Goal: Task Accomplishment & Management: Manage account settings

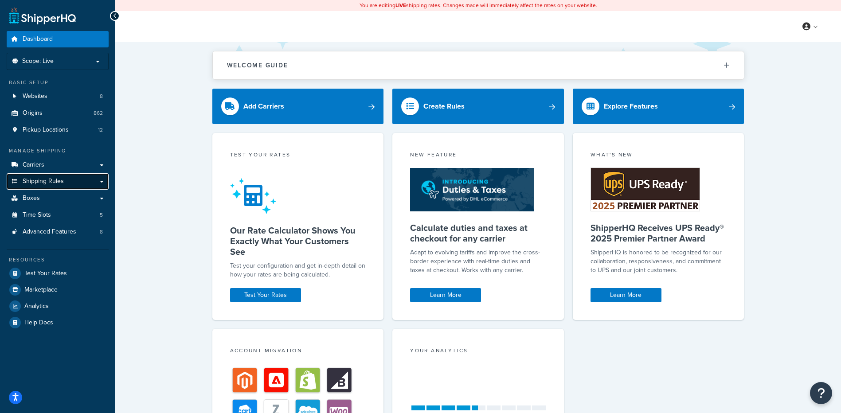
click at [52, 182] on span "Shipping Rules" at bounding box center [43, 182] width 41 height 8
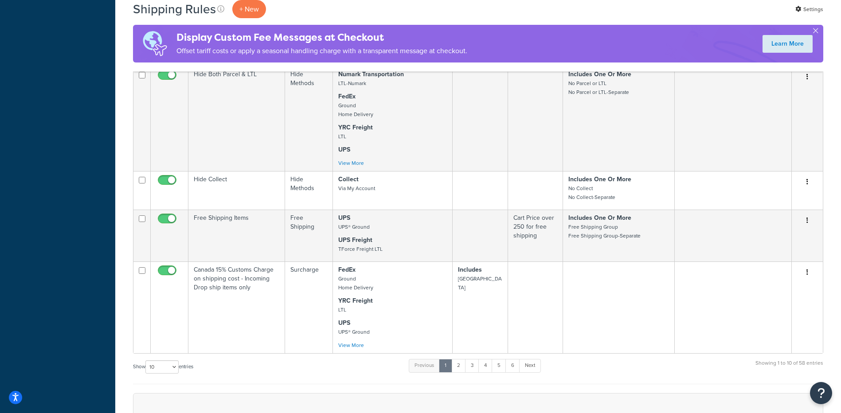
scroll to position [621, 0]
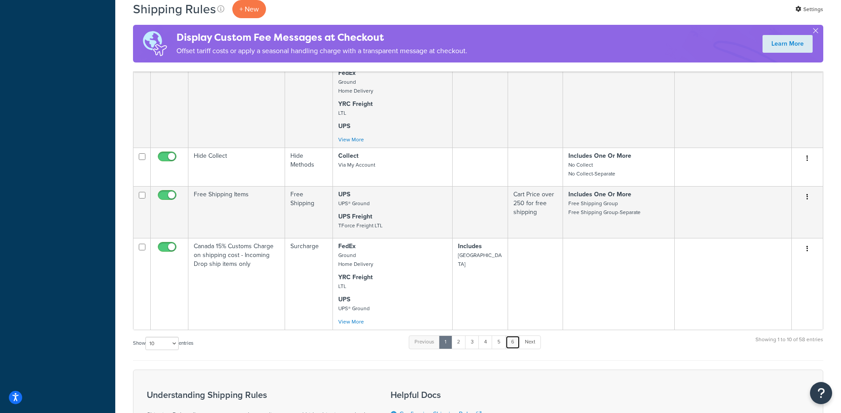
click at [514, 348] on link "6" at bounding box center [513, 342] width 15 height 13
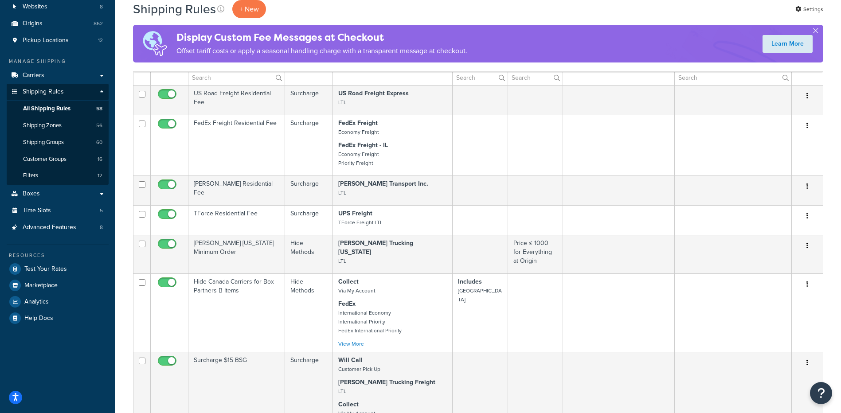
scroll to position [0, 0]
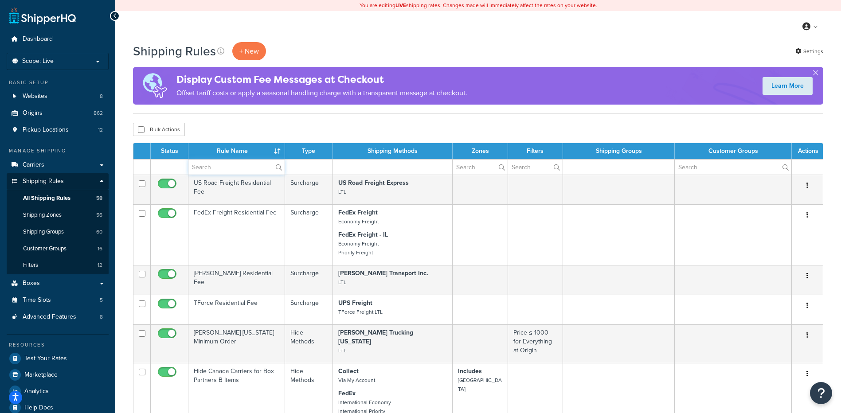
click at [208, 162] on input "text" at bounding box center [237, 167] width 96 height 15
type input "surcha"
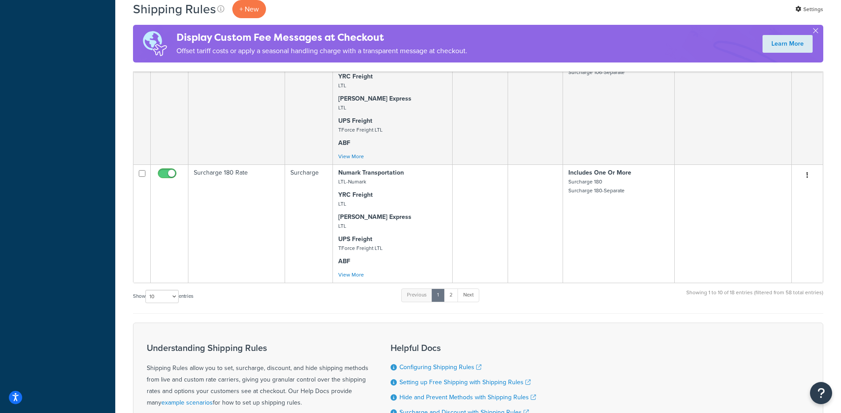
scroll to position [931, 0]
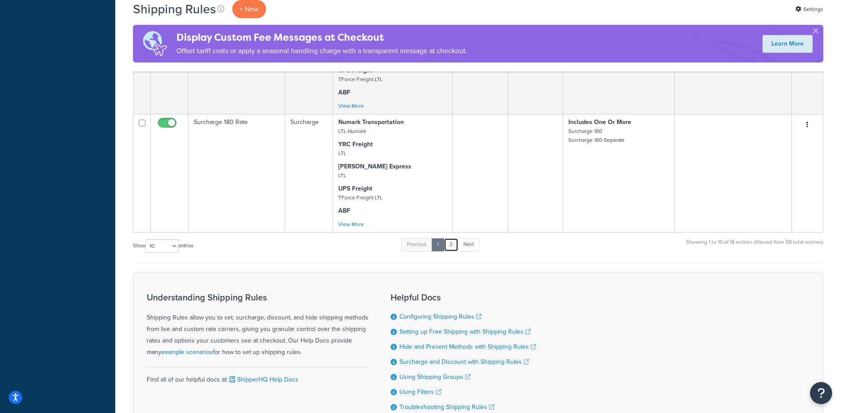
click at [455, 238] on link "2" at bounding box center [451, 244] width 15 height 13
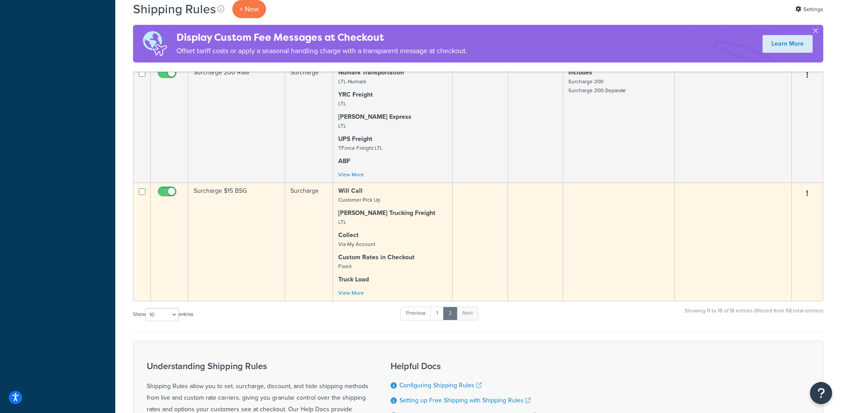
scroll to position [710, 0]
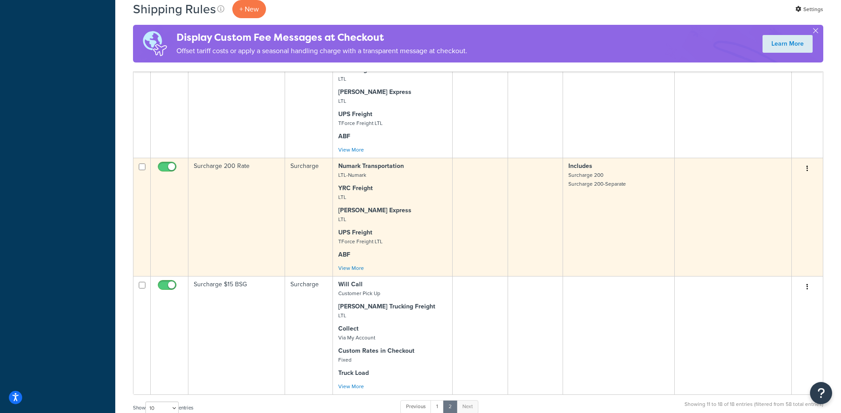
click at [234, 175] on td "Surcharge 200 Rate" at bounding box center [237, 217] width 97 height 118
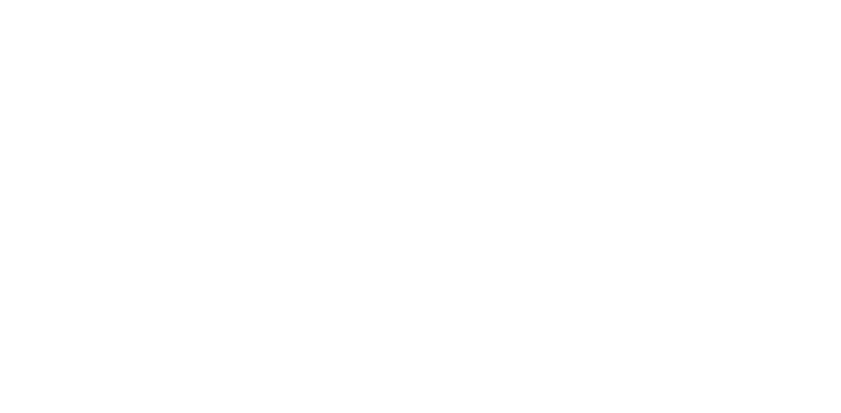
select select "LOCATION"
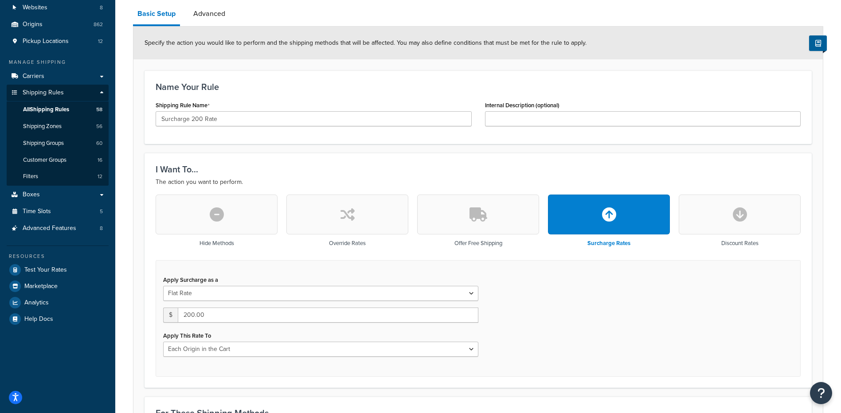
scroll to position [44, 0]
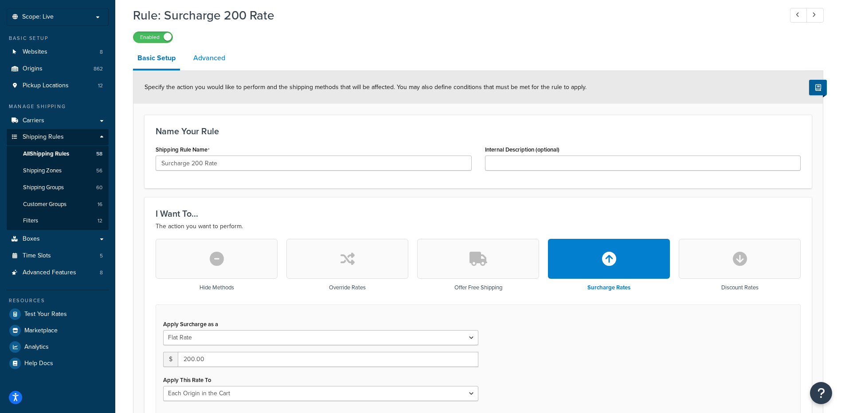
click at [209, 64] on link "Advanced" at bounding box center [209, 57] width 41 height 21
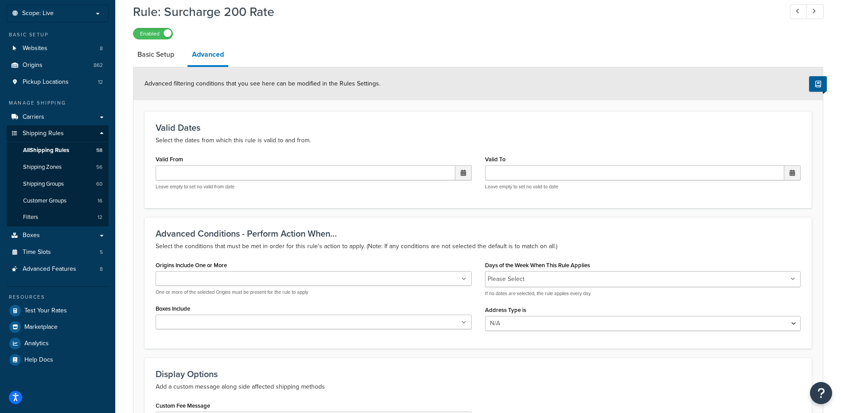
scroll to position [45, 0]
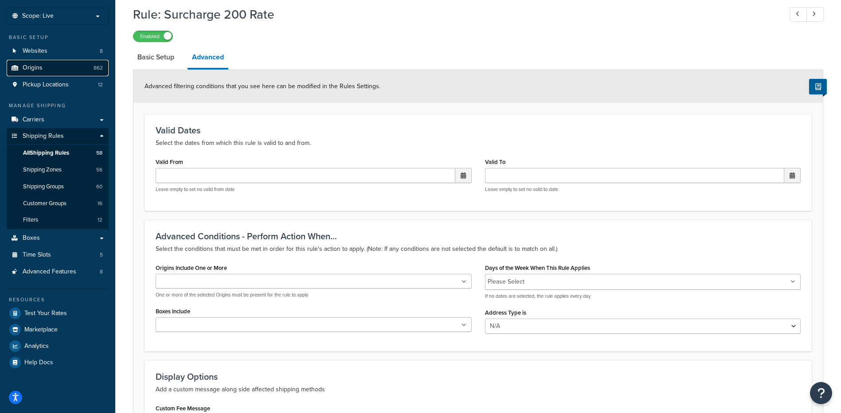
click at [50, 65] on link "Origins 862" at bounding box center [58, 68] width 102 height 16
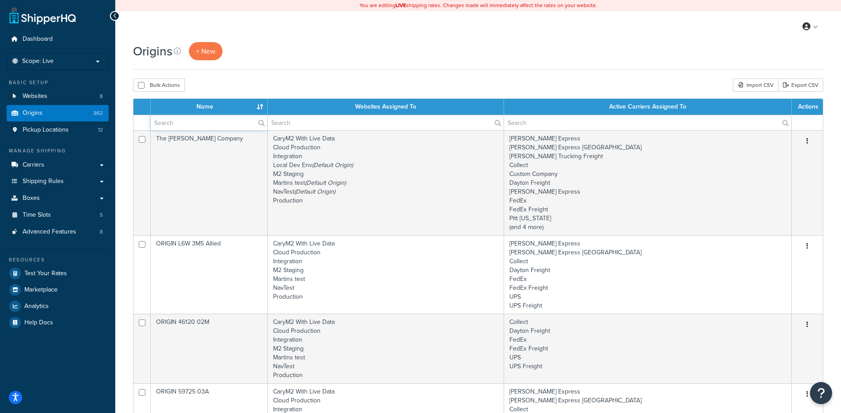
click at [217, 126] on input "text" at bounding box center [209, 122] width 117 height 15
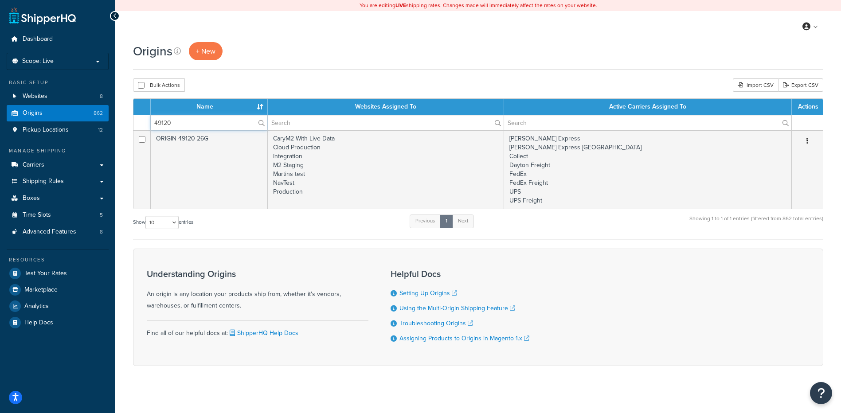
type input "49120"
click at [252, 82] on div "Bulk Actions Duplicate Delete Import CSV Export CSV" at bounding box center [478, 85] width 691 height 13
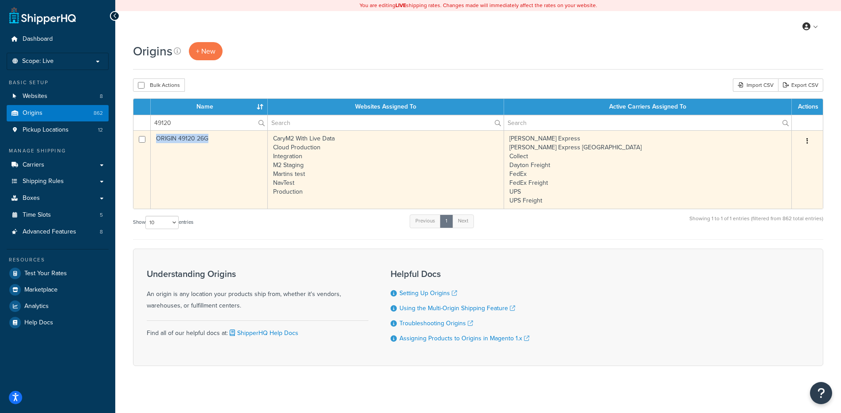
drag, startPoint x: 220, startPoint y: 140, endPoint x: 156, endPoint y: 143, distance: 63.9
click at [156, 143] on td "ORIGIN 49120 26G" at bounding box center [209, 169] width 117 height 79
copy td "ORIGIN 49120 26G"
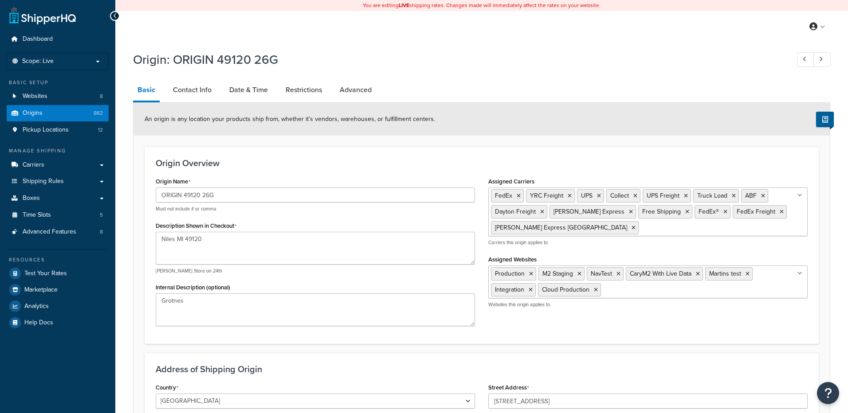
select select "22"
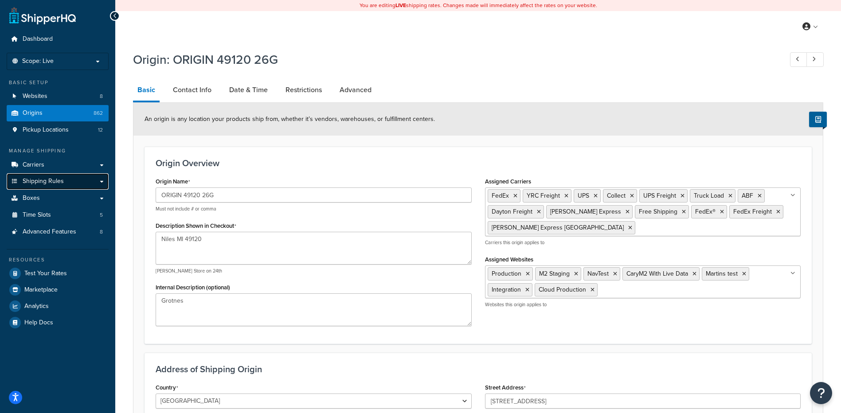
click at [24, 181] on span "Shipping Rules" at bounding box center [43, 182] width 41 height 8
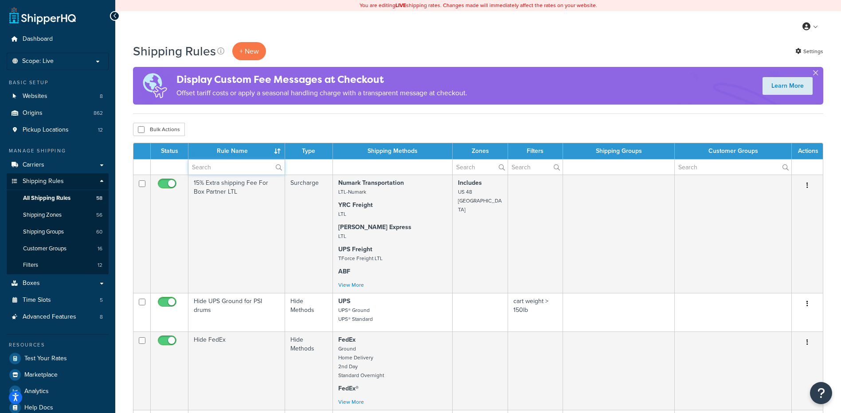
click at [220, 172] on input "text" at bounding box center [237, 167] width 96 height 15
type input "surcharge"
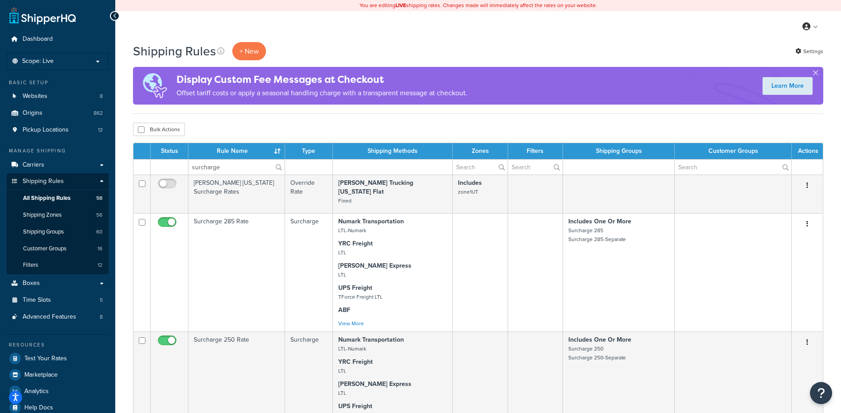
click at [242, 128] on div "Bulk Actions Duplicate [GEOGRAPHIC_DATA]" at bounding box center [478, 129] width 691 height 13
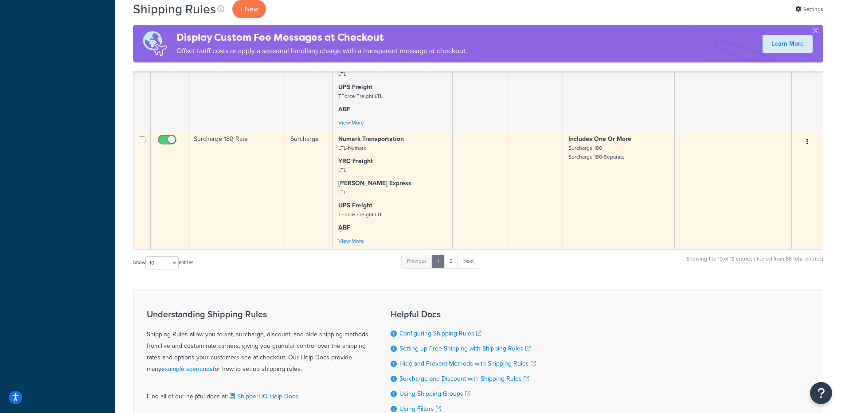
scroll to position [931, 0]
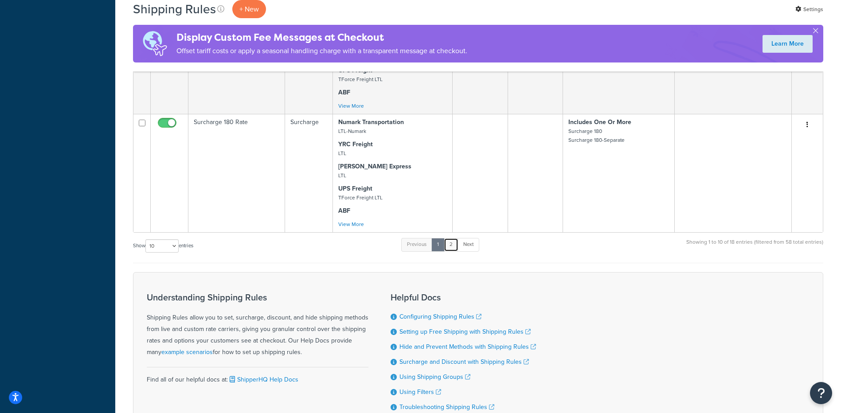
click at [454, 238] on link "2" at bounding box center [451, 244] width 15 height 13
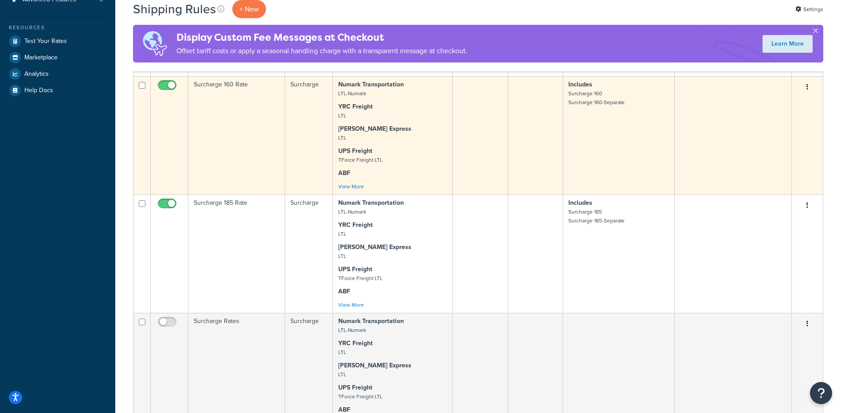
scroll to position [444, 0]
